Goal: Contribute content: Add original content to the website for others to see

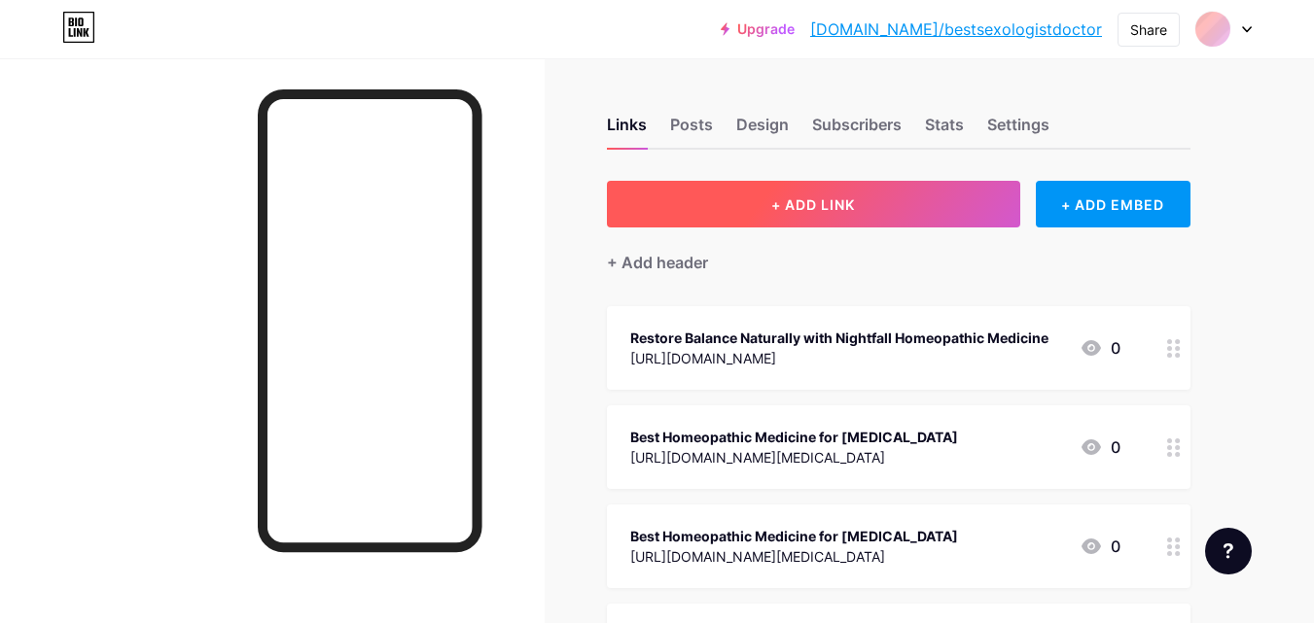
click at [893, 193] on button "+ ADD LINK" at bounding box center [813, 204] width 413 height 47
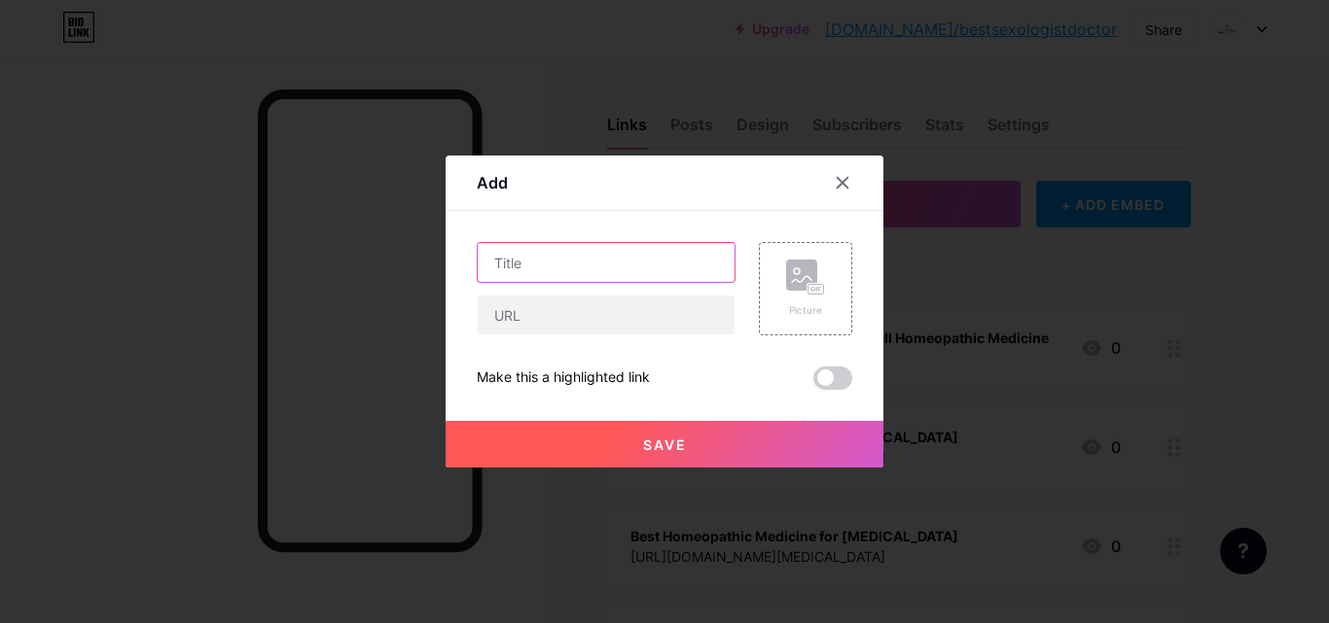
click at [531, 268] on input "text" at bounding box center [606, 262] width 257 height 39
paste input "Effective Homeopathic Medicine for [MEDICAL_DATA] – Bestsexologist"
type input "Effective Homeopathic Medicine for [MEDICAL_DATA] – Bestsexologist"
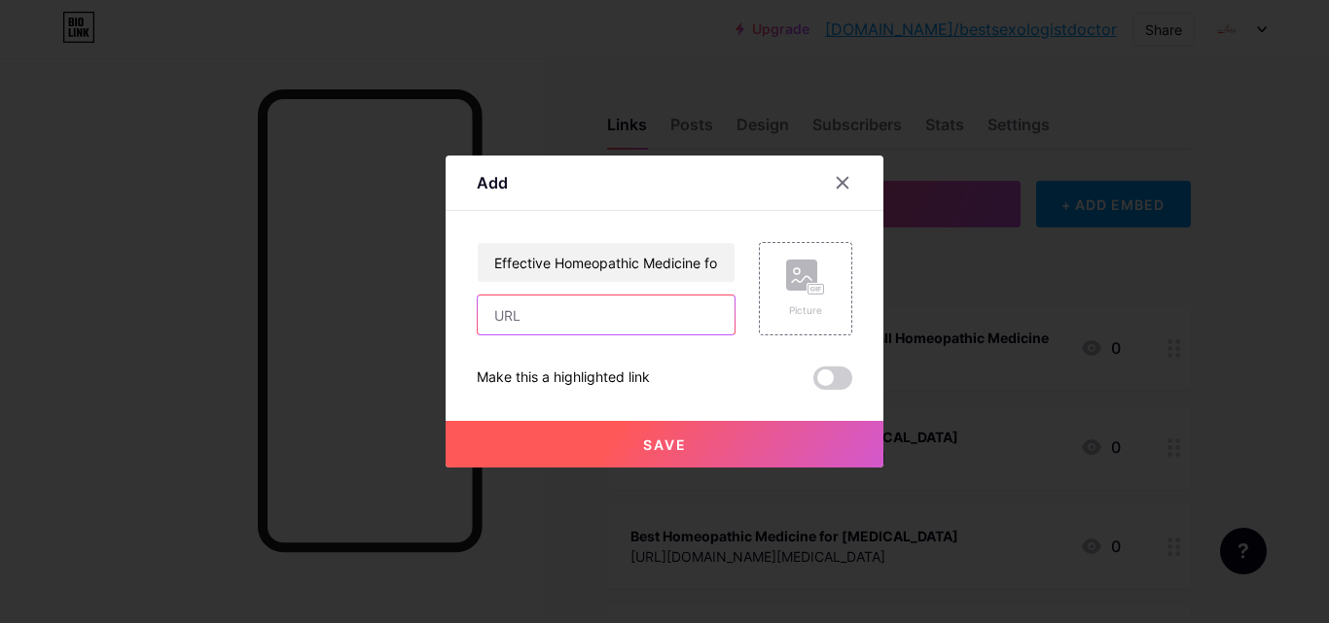
click at [554, 326] on input "text" at bounding box center [606, 315] width 257 height 39
paste input "[URL][DOMAIN_NAME][MEDICAL_DATA]"
type input "[URL][DOMAIN_NAME][MEDICAL_DATA]"
click at [602, 450] on button "Save" at bounding box center [664, 444] width 438 height 47
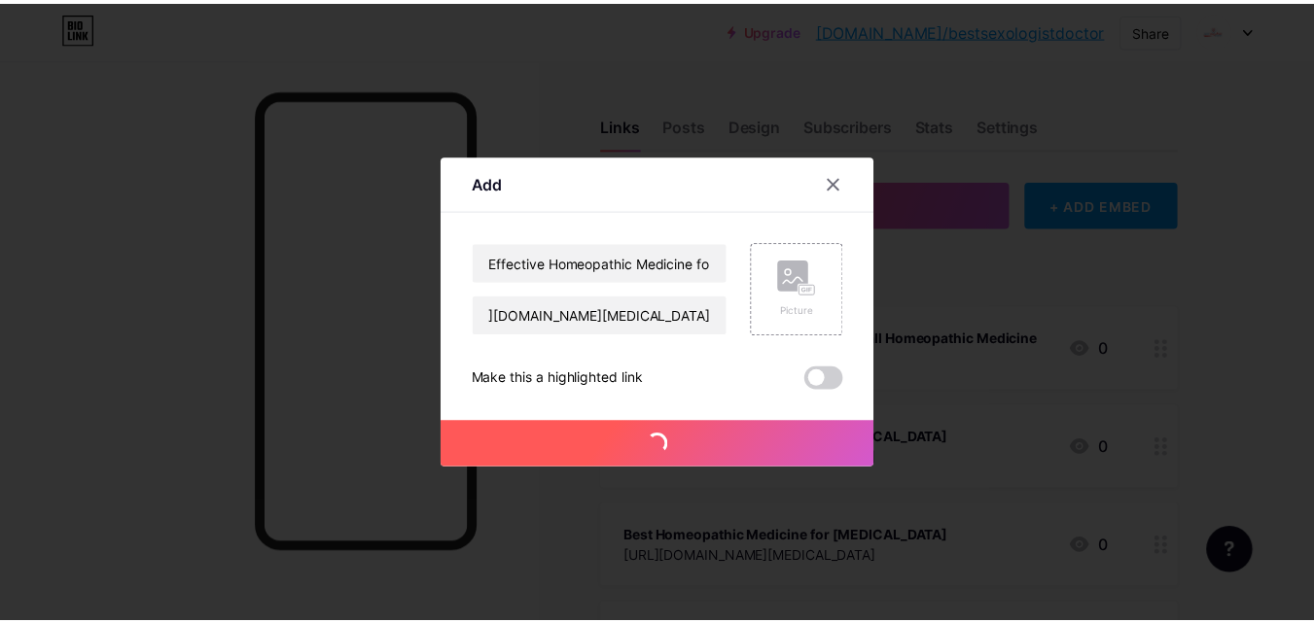
scroll to position [0, 0]
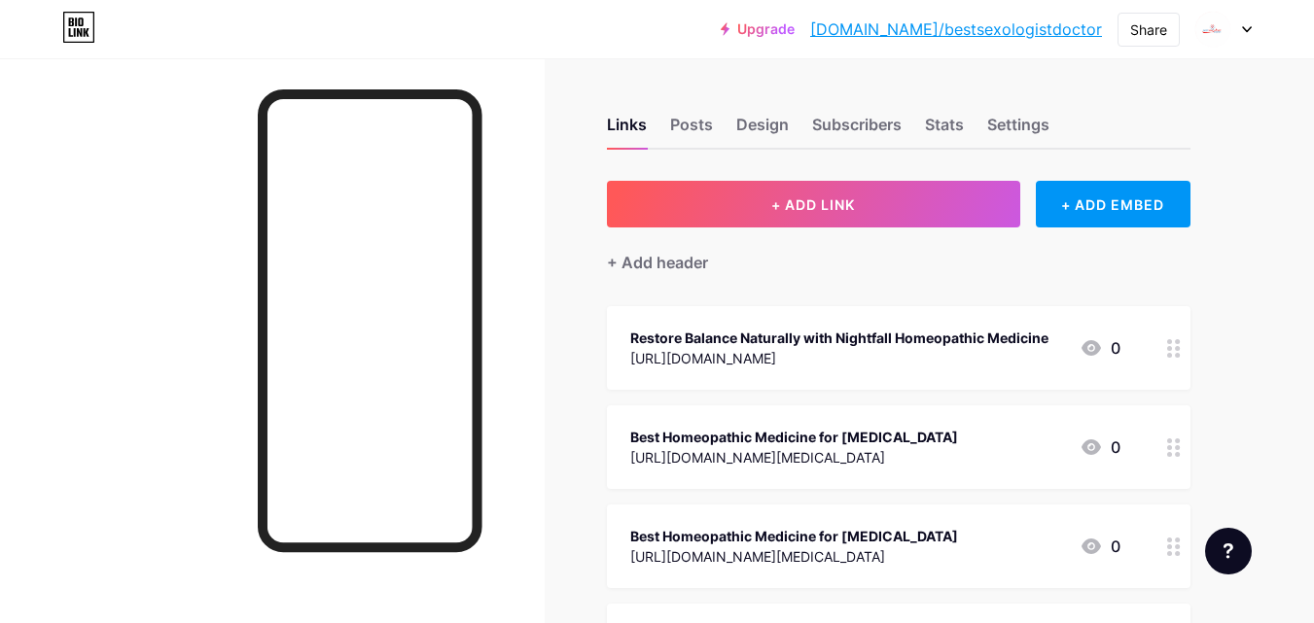
click at [1003, 31] on link "[DOMAIN_NAME]/bestsexologistdoctor" at bounding box center [956, 29] width 292 height 23
